Goal: Task Accomplishment & Management: Manage account settings

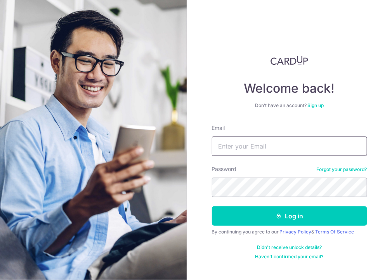
click at [271, 147] on input "Email" at bounding box center [289, 146] width 155 height 19
type input "[EMAIL_ADDRESS][DOMAIN_NAME]"
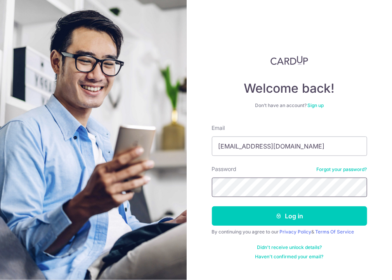
click at [212, 206] on button "Log in" at bounding box center [289, 215] width 155 height 19
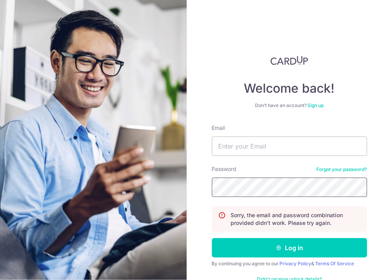
click at [212, 238] on button "Log in" at bounding box center [289, 247] width 155 height 19
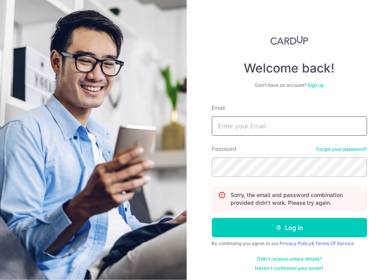
click at [247, 130] on input "Email" at bounding box center [289, 125] width 155 height 19
type input "[EMAIL_ADDRESS][DOMAIN_NAME]"
